Goal: Find specific page/section: Find specific page/section

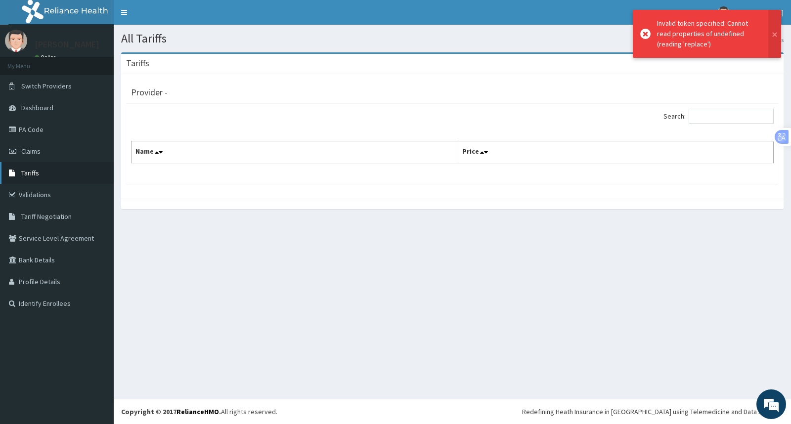
click at [40, 175] on link "Tariffs" at bounding box center [57, 173] width 114 height 22
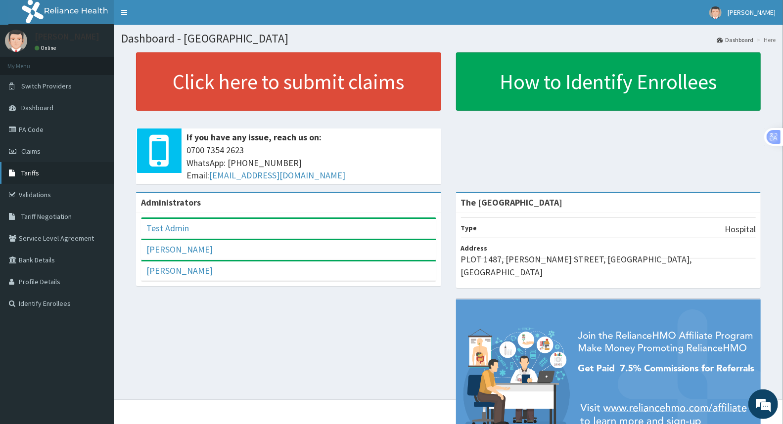
click at [38, 177] on link "Tariffs" at bounding box center [57, 173] width 114 height 22
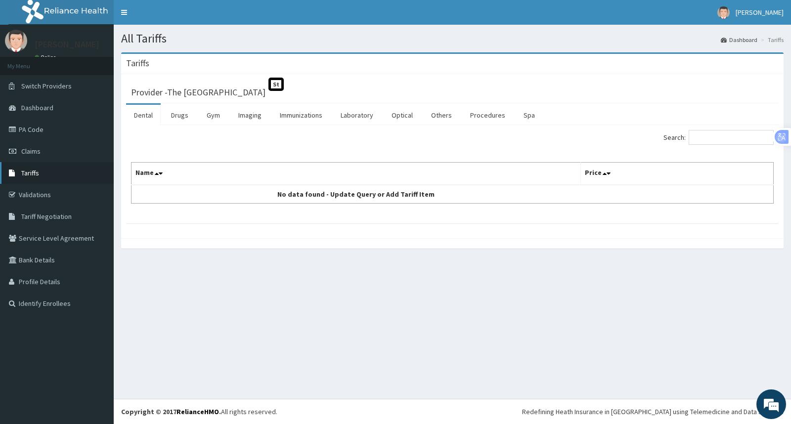
click at [41, 180] on link "Tariffs" at bounding box center [57, 173] width 114 height 22
click at [45, 215] on span "Tariff Negotiation" at bounding box center [46, 216] width 50 height 9
